Goal: Book appointment/travel/reservation

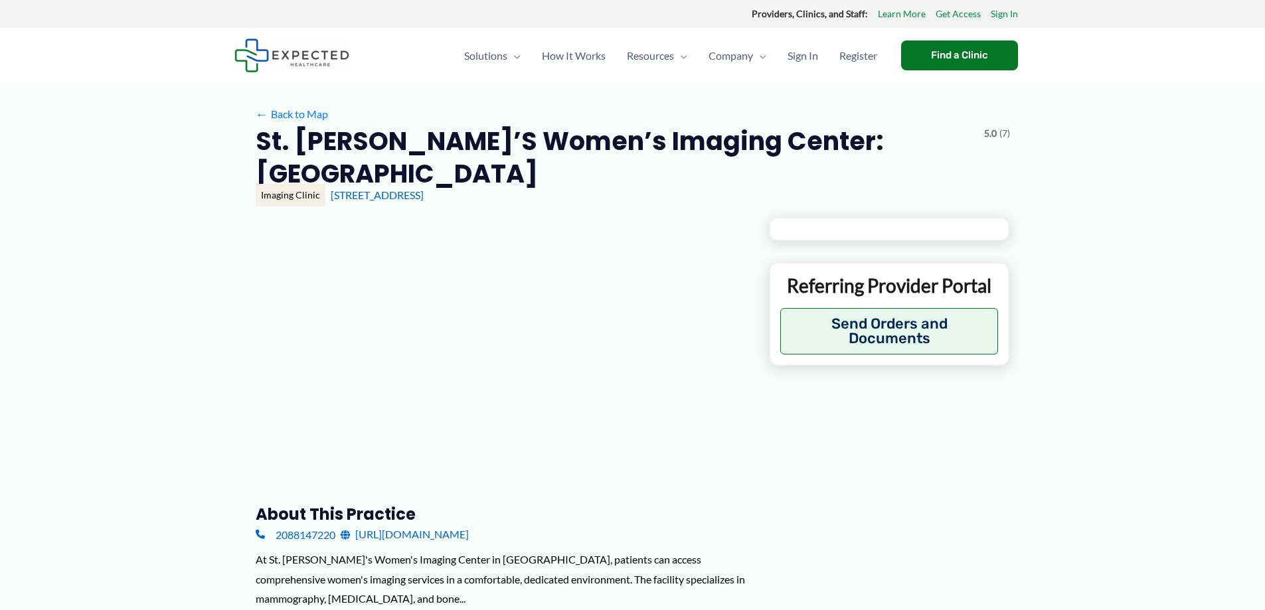
type input "**********"
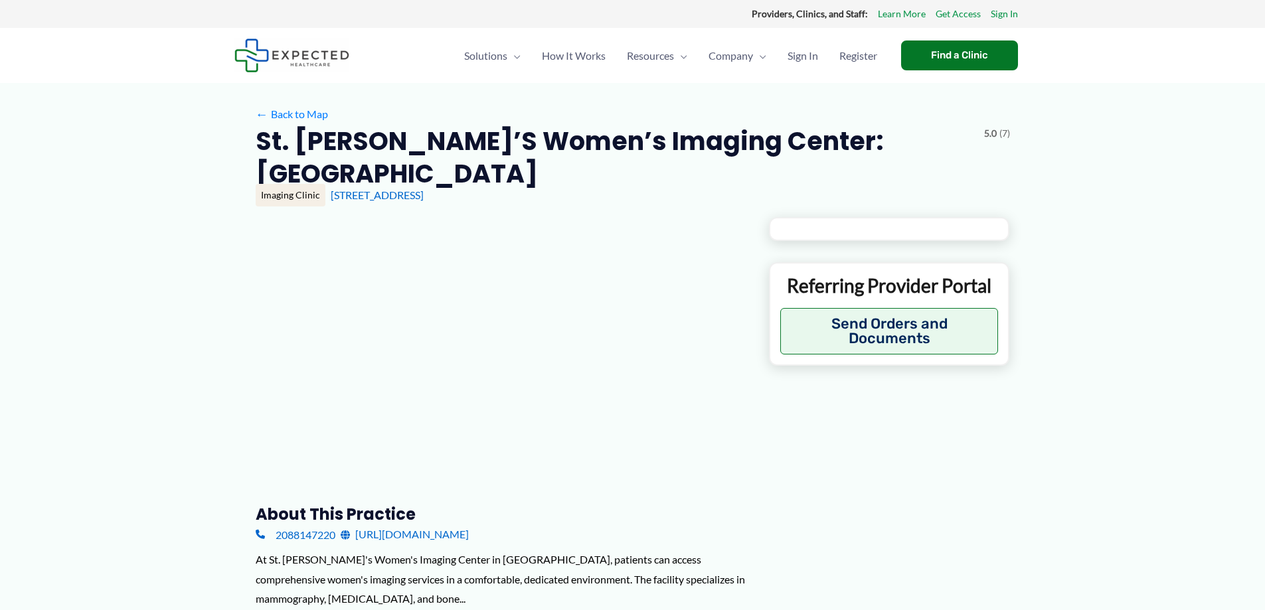
type input "**********"
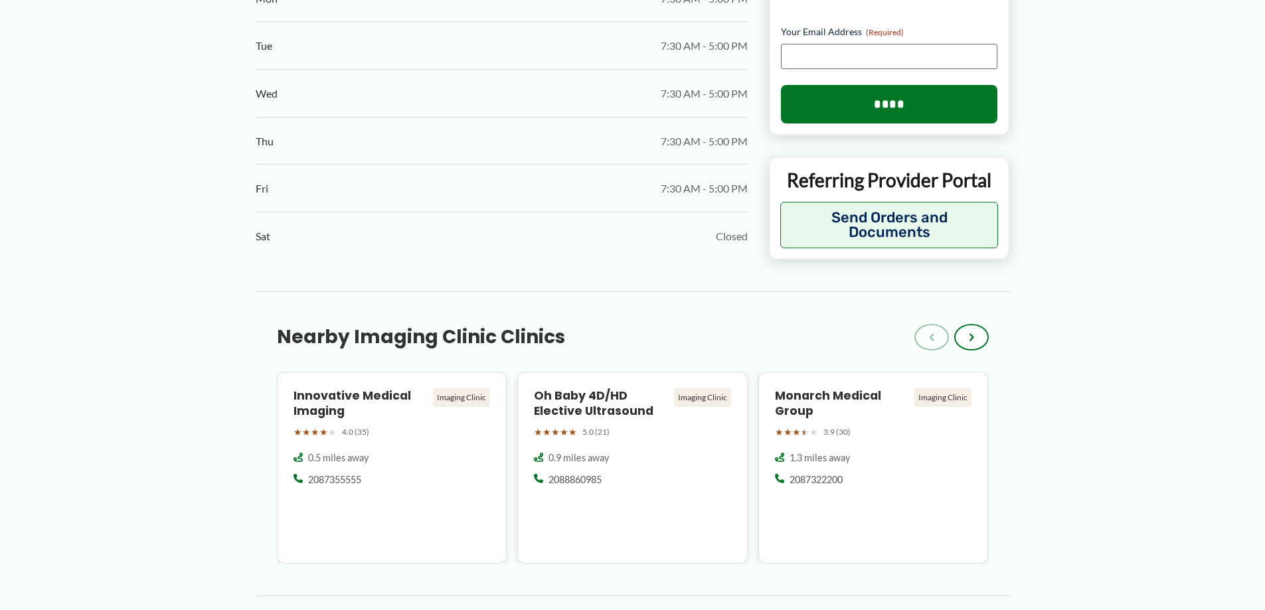
scroll to position [863, 0]
